Goal: Transaction & Acquisition: Purchase product/service

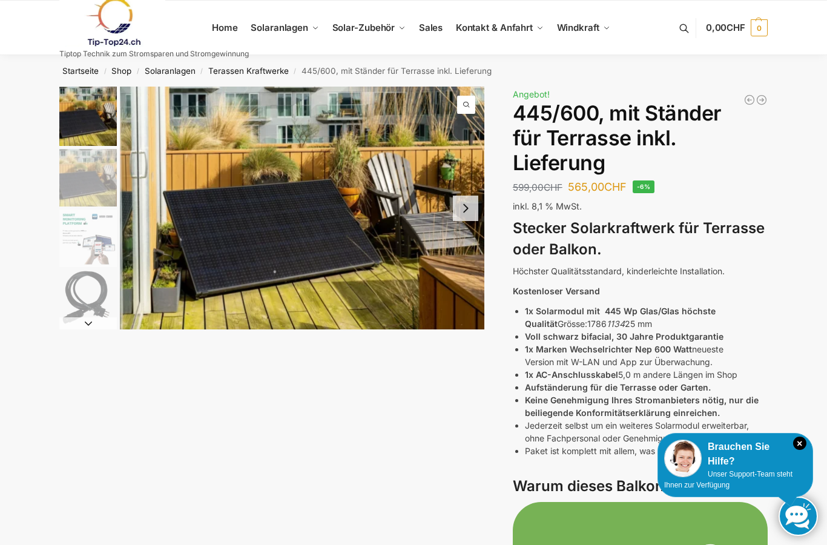
click at [466, 208] on button "Next slide" at bounding box center [465, 208] width 25 height 25
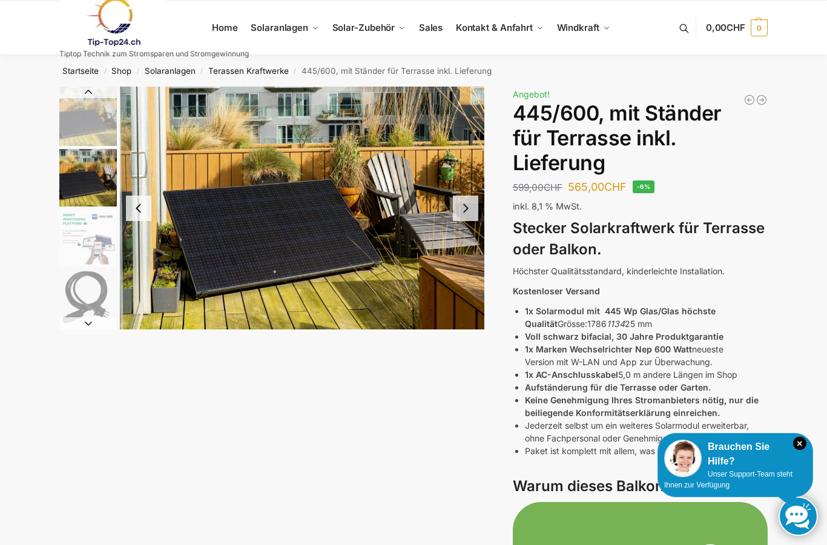
click at [469, 207] on button "Next slide" at bounding box center [465, 208] width 25 height 25
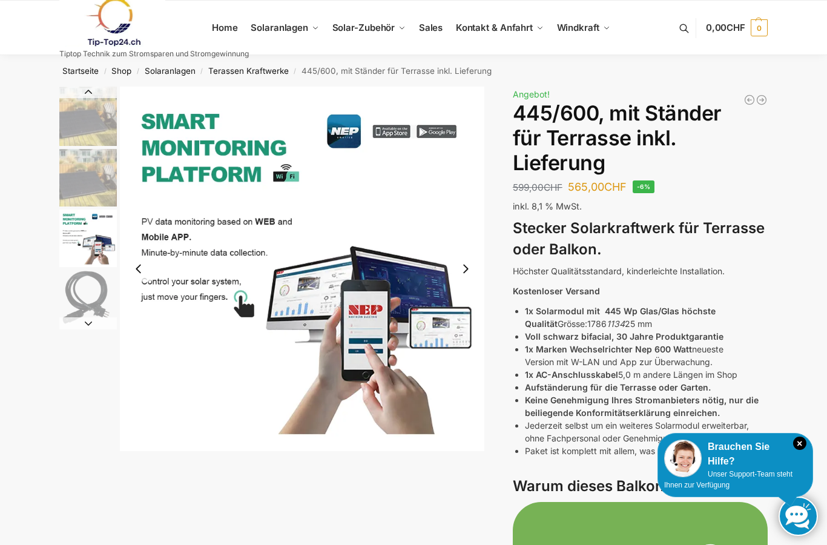
click at [467, 271] on button "Next slide" at bounding box center [465, 268] width 25 height 25
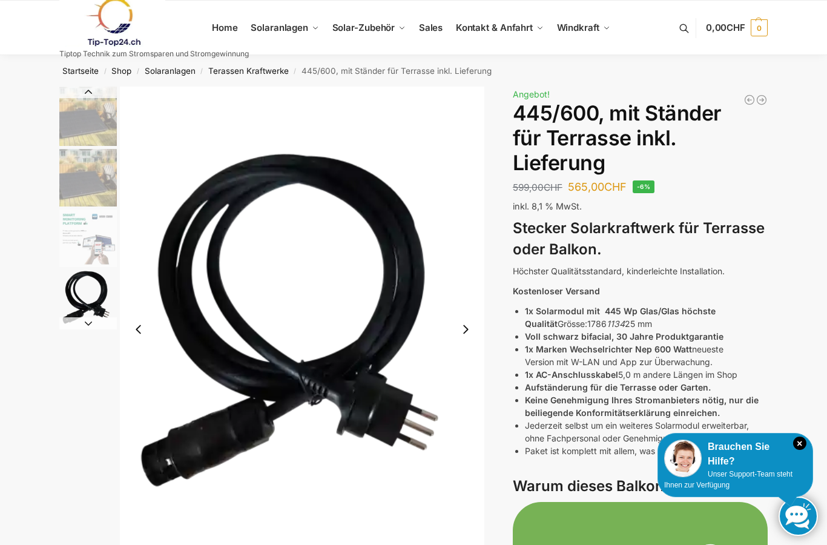
click at [462, 342] on button "Next slide" at bounding box center [465, 329] width 25 height 25
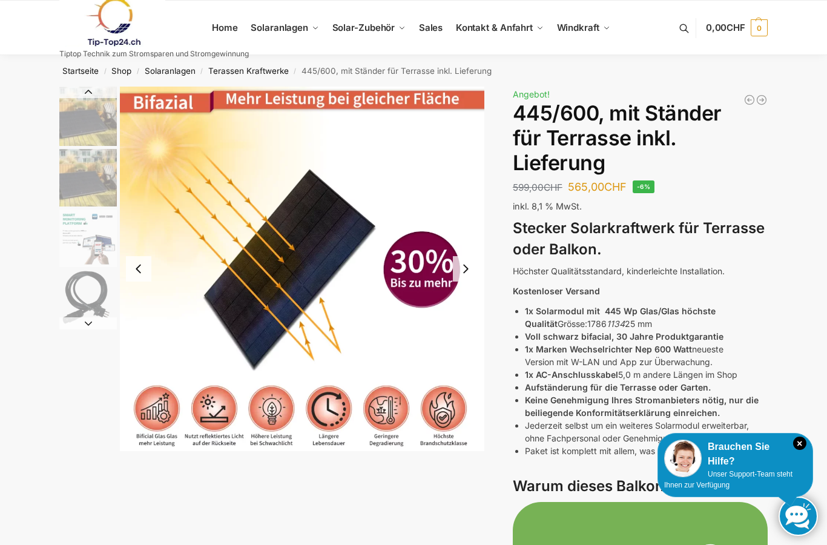
click at [466, 268] on button "Next slide" at bounding box center [465, 268] width 25 height 25
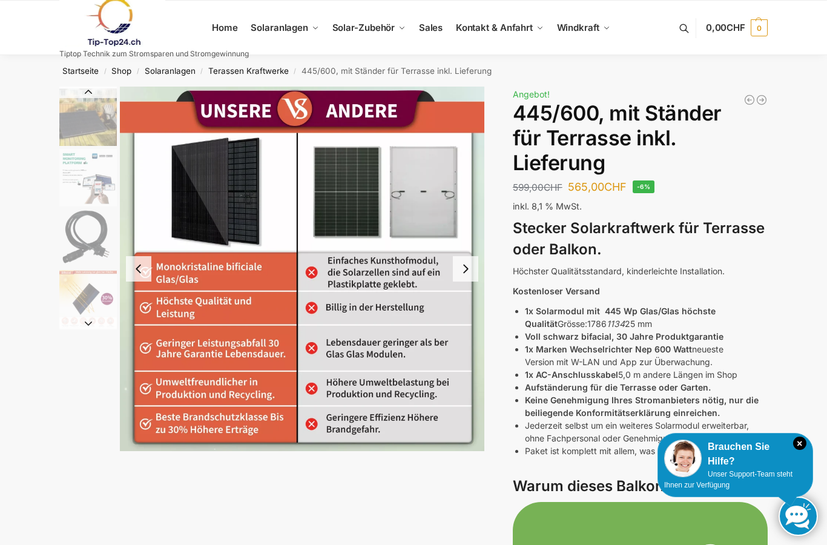
click at [466, 270] on button "Next slide" at bounding box center [465, 268] width 25 height 25
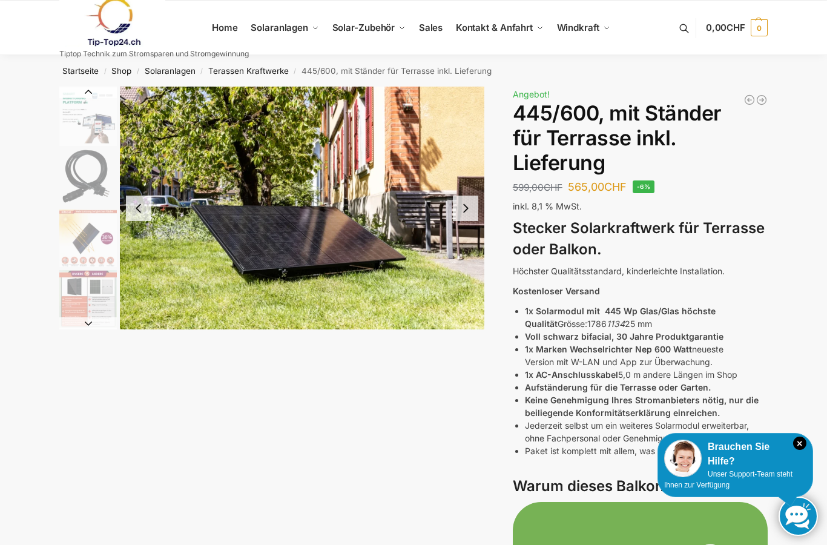
click at [468, 211] on button "Next slide" at bounding box center [465, 208] width 25 height 25
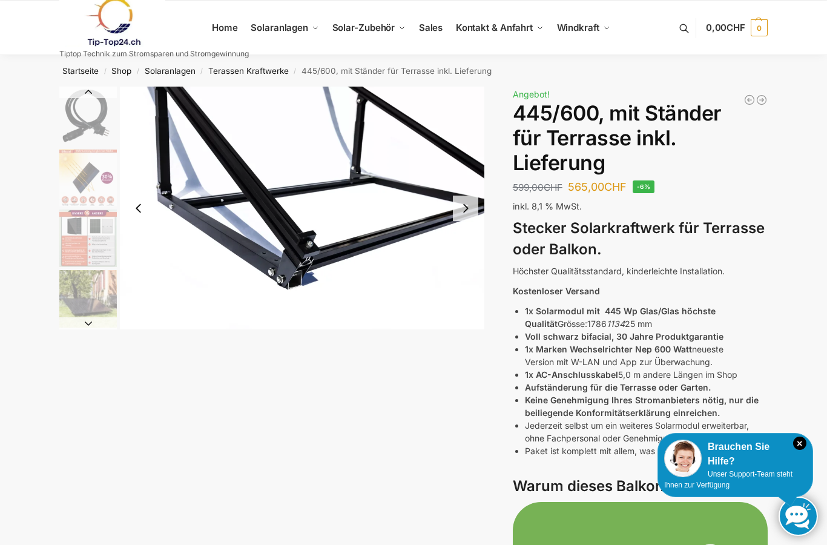
click at [466, 206] on button "Next slide" at bounding box center [465, 208] width 25 height 25
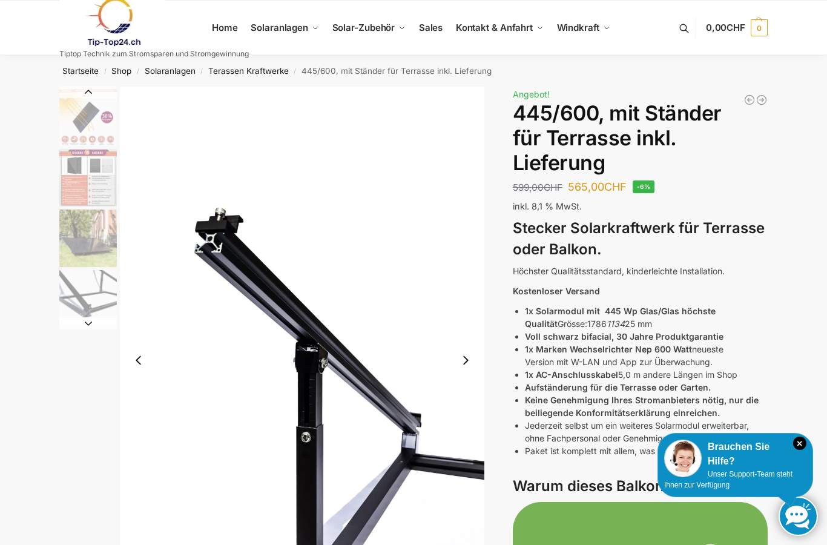
click at [463, 359] on button "Next slide" at bounding box center [465, 360] width 25 height 25
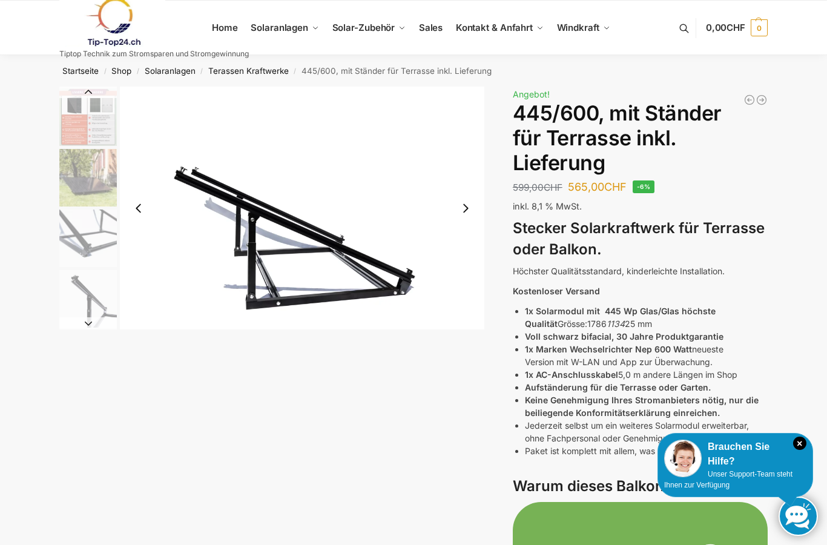
click at [468, 210] on button "Next slide" at bounding box center [465, 208] width 25 height 25
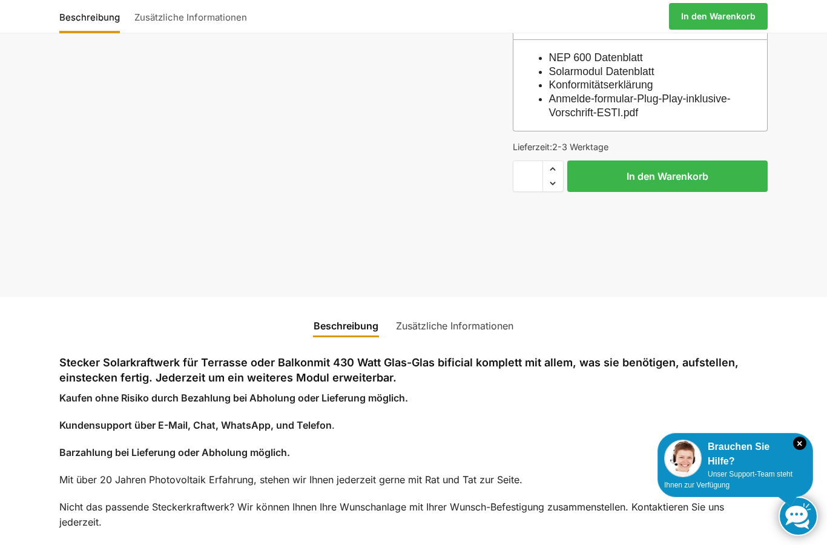
scroll to position [4560, 0]
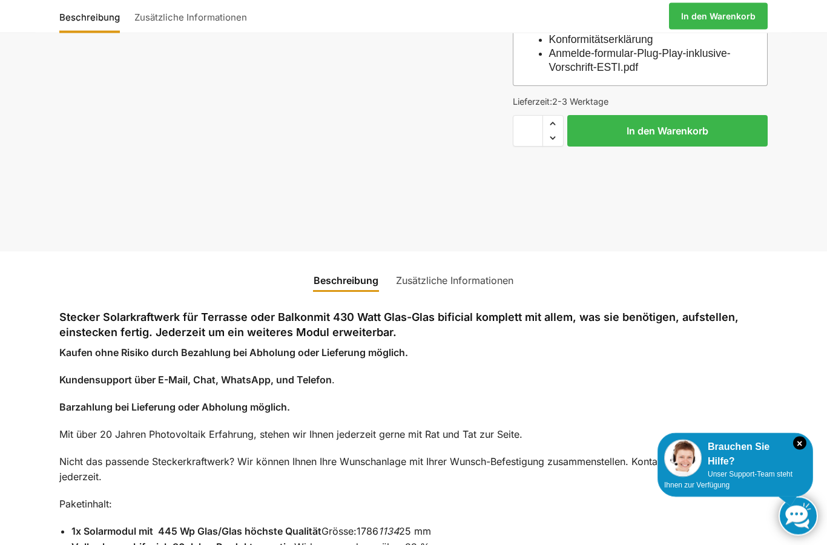
click at [802, 450] on icon "×" at bounding box center [799, 443] width 13 height 13
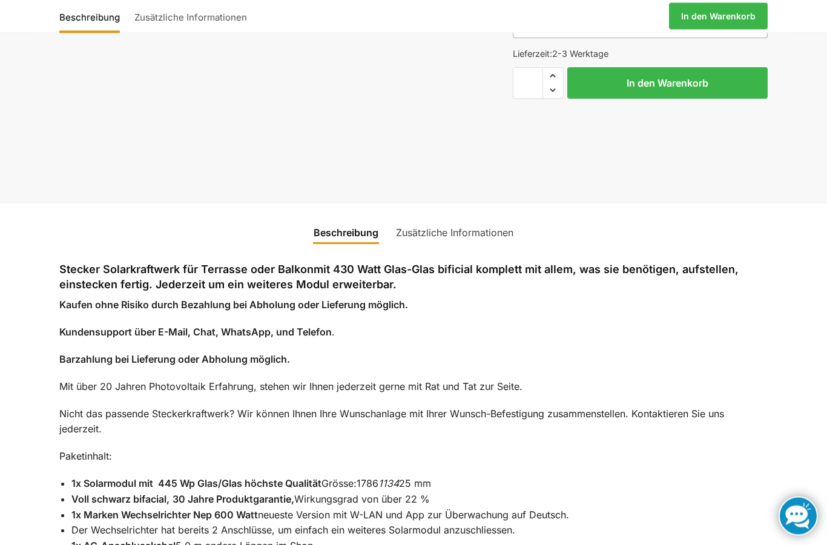
click at [471, 225] on link "Zusätzliche Informationen" at bounding box center [455, 233] width 132 height 29
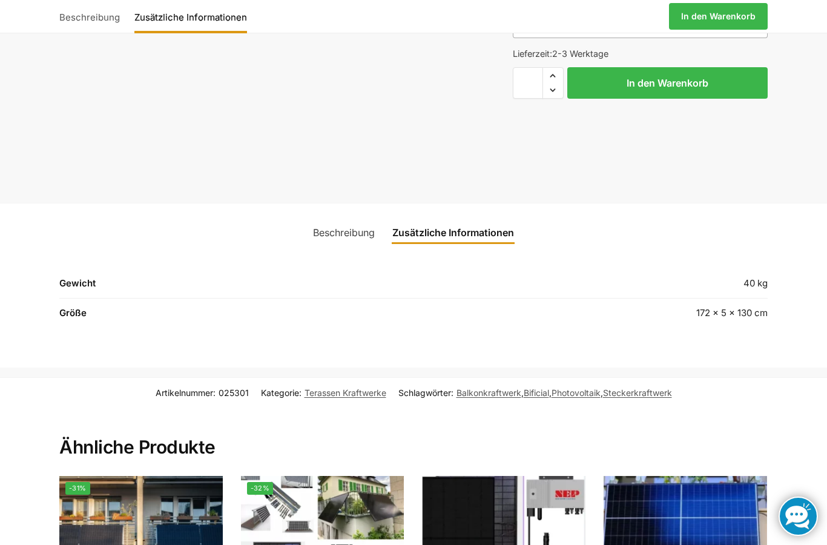
click at [353, 225] on link "Beschreibung" at bounding box center [344, 232] width 76 height 29
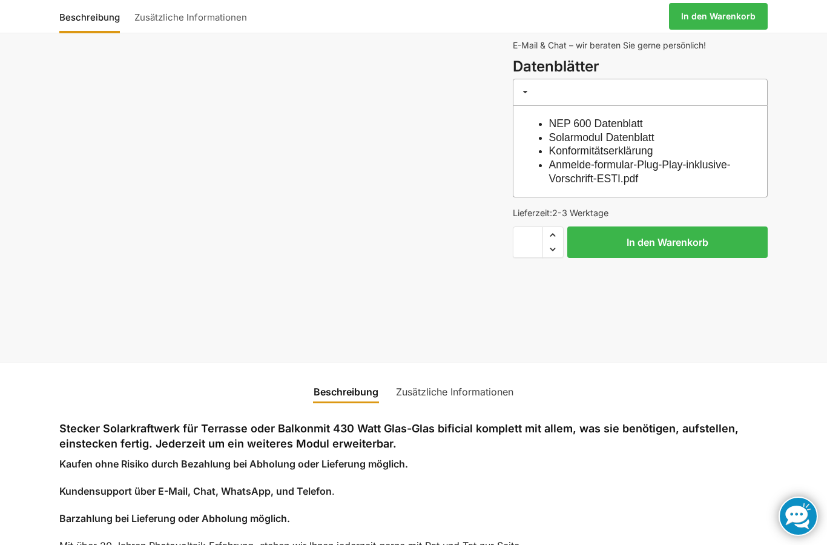
scroll to position [4449, 0]
click at [684, 232] on button "In den Warenkorb" at bounding box center [667, 242] width 200 height 31
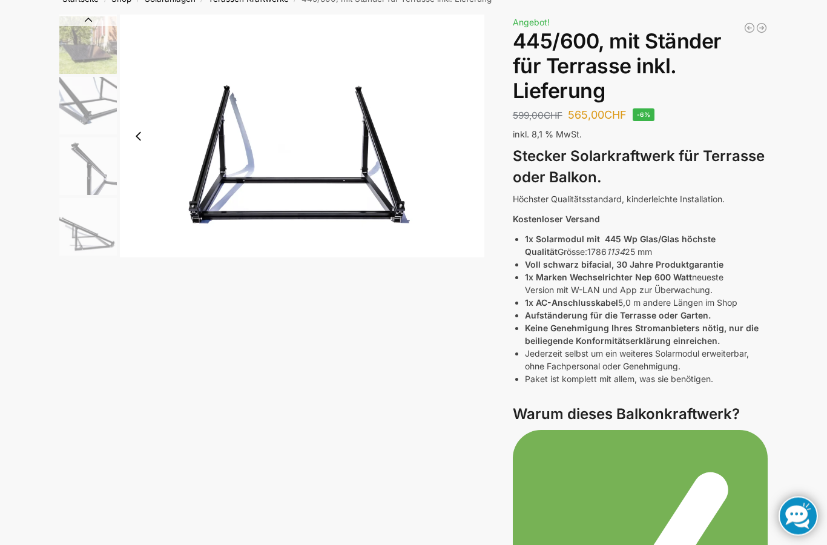
scroll to position [0, 0]
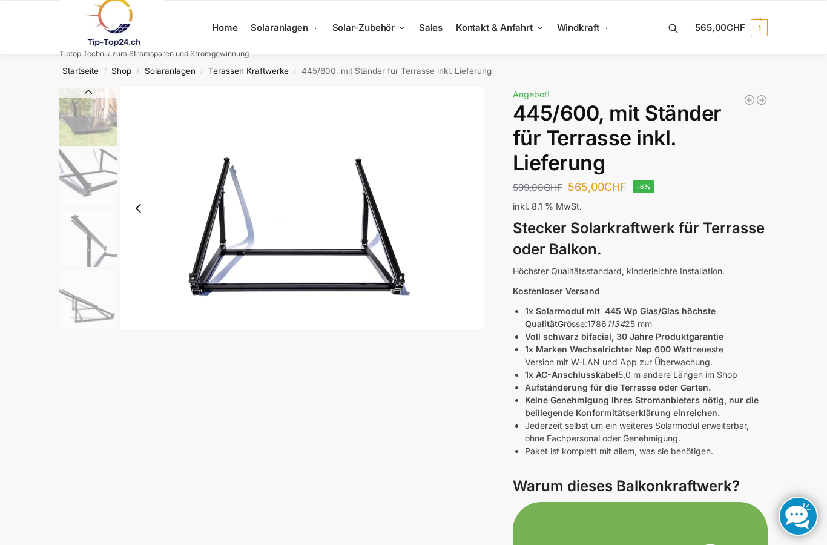
click at [380, 72] on span "[PERSON_NAME]" at bounding box center [375, 71] width 56 height 8
